Goal: Find specific page/section: Find specific page/section

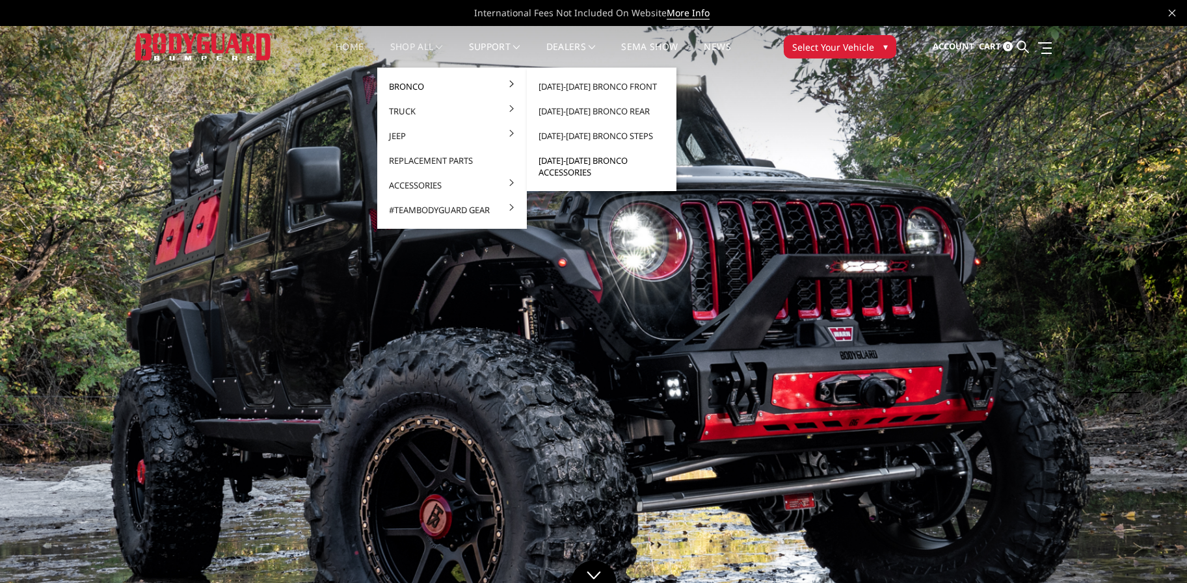
click at [586, 157] on link "[DATE]-[DATE] Bronco Accessories" at bounding box center [601, 166] width 139 height 36
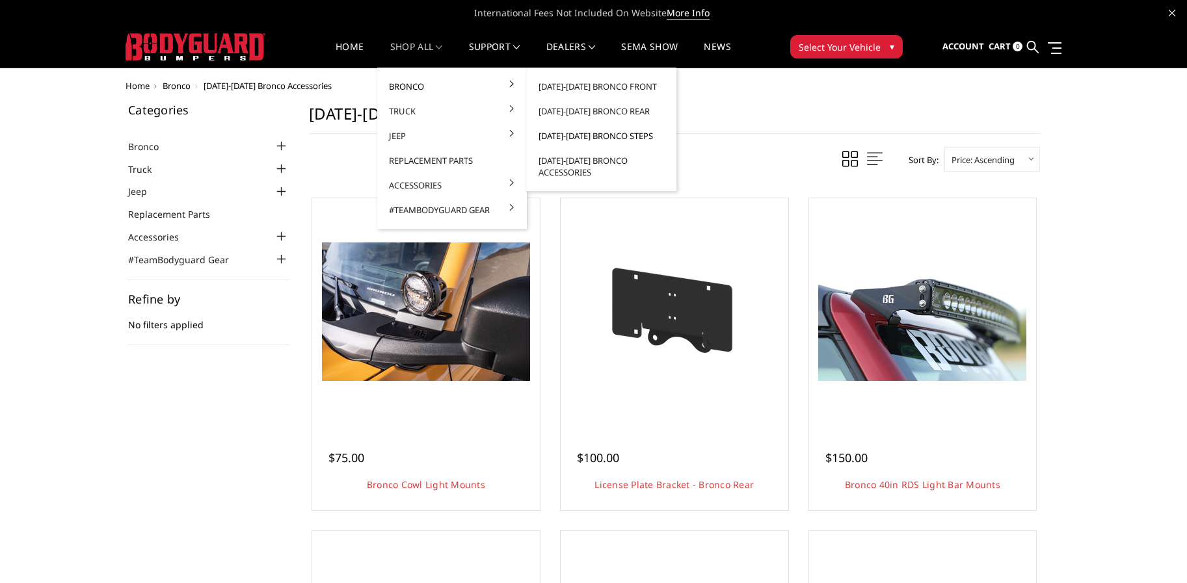
click at [606, 133] on link "[DATE]-[DATE] Bronco Steps" at bounding box center [601, 136] width 139 height 25
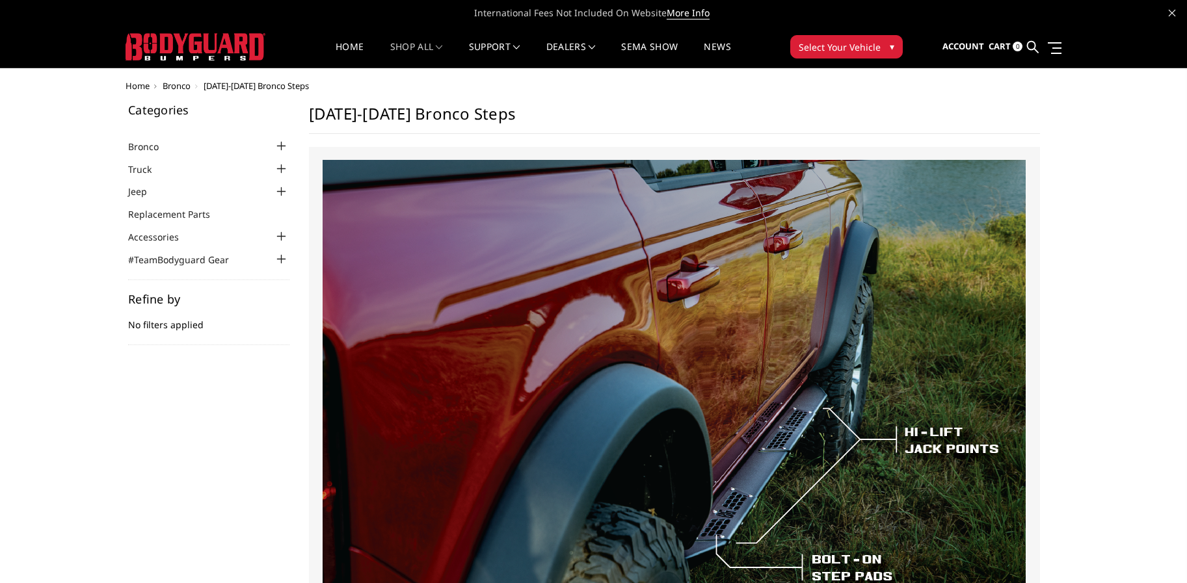
click at [280, 188] on div at bounding box center [282, 192] width 16 height 16
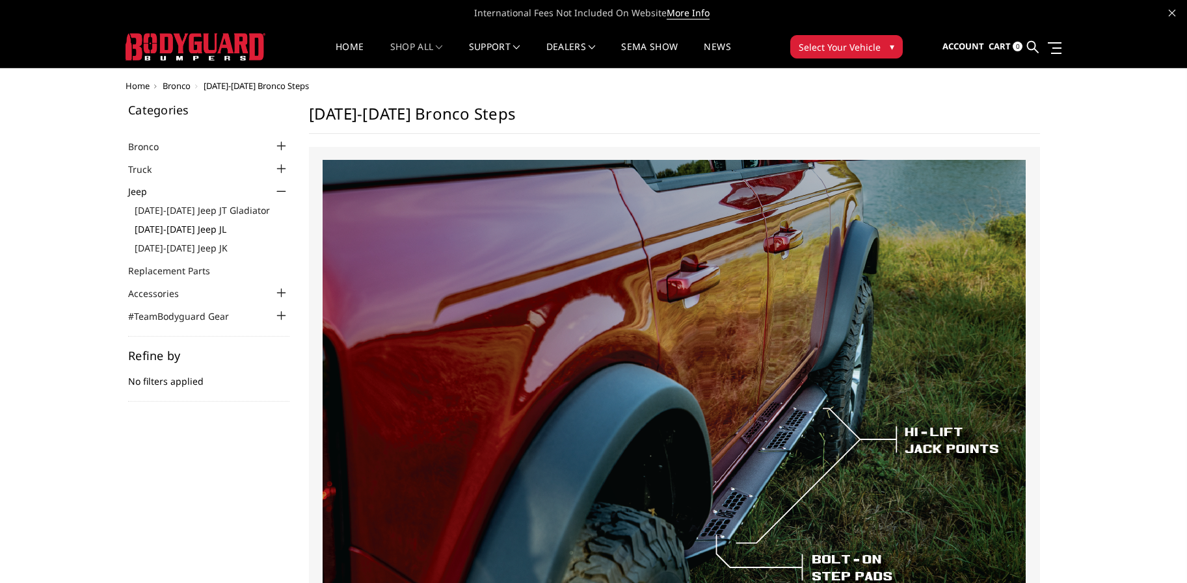
click at [195, 229] on link "[DATE]-[DATE] Jeep JL" at bounding box center [212, 229] width 155 height 14
